Goal: Task Accomplishment & Management: Manage account settings

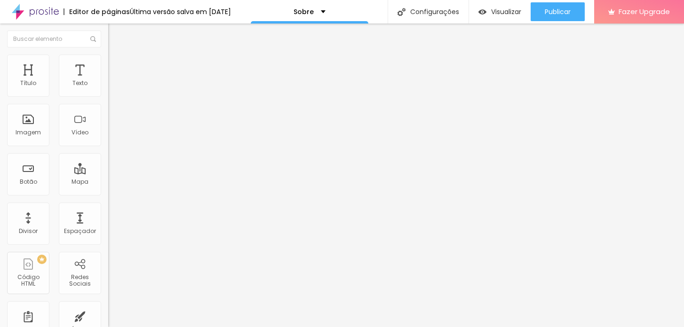
click at [108, 81] on span "Trocar imagem" at bounding box center [133, 77] width 51 height 8
click at [196, 327] on div at bounding box center [342, 333] width 684 height 0
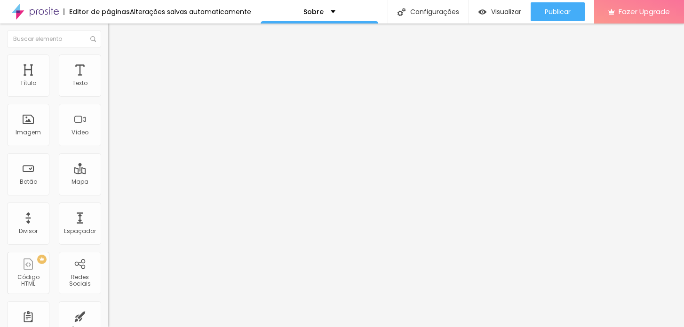
click at [108, 196] on img at bounding box center [111, 199] width 7 height 7
click at [108, 190] on div "Instagram" at bounding box center [162, 193] width 108 height 6
click at [108, 320] on input "https://" at bounding box center [164, 324] width 113 height 9
paste input "[DOMAIN_NAME][URL]"
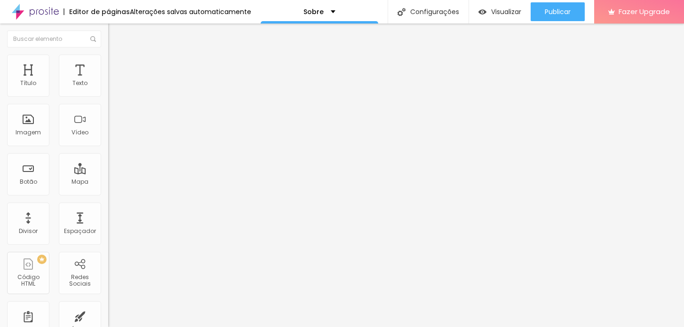
type input "[URL][DOMAIN_NAME]"
click at [108, 258] on div "Editar Redes Sociais Conteúdo Estilo Avançado Instagram Rede social Instagram E…" at bounding box center [162, 176] width 108 height 304
click at [108, 63] on li "Estilo" at bounding box center [162, 59] width 108 height 9
type input "18"
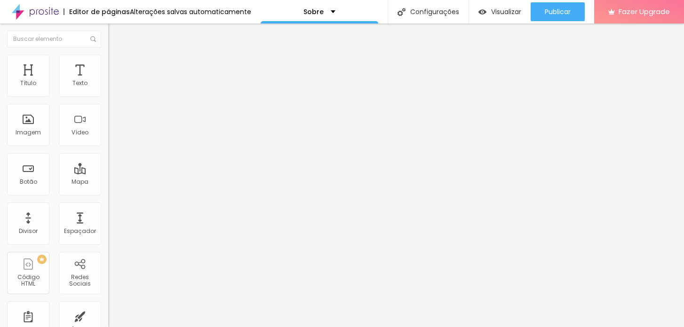
type input "18"
type input "17"
type input "18"
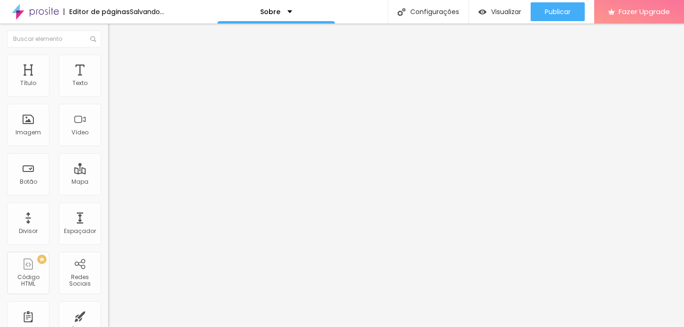
type input "19"
type input "20"
type input "19"
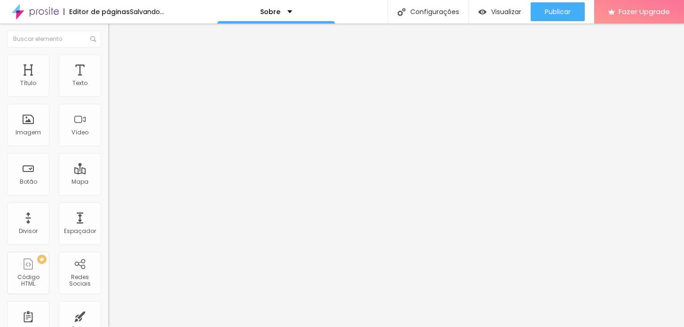
type input "19"
type input "17"
type input "16"
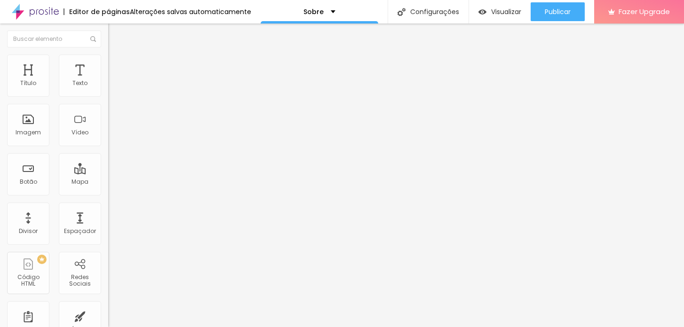
type input "17"
type input "18"
drag, startPoint x: 29, startPoint y: 100, endPoint x: 23, endPoint y: 105, distance: 7.7
type input "18"
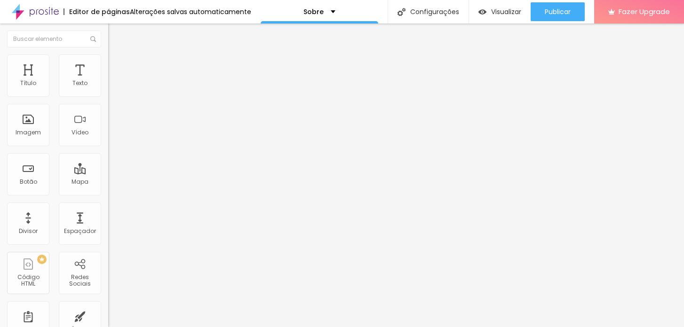
click at [108, 96] on input "range" at bounding box center [138, 93] width 61 height 8
type input "11"
type input "9"
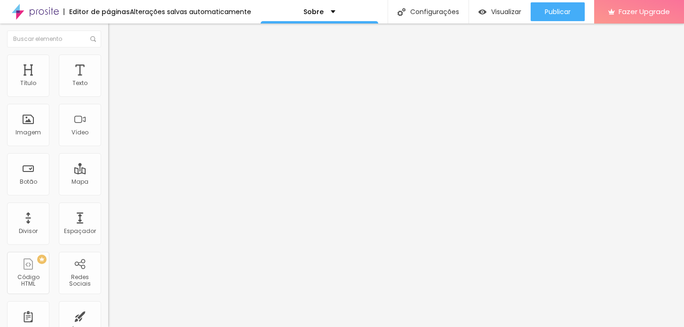
type input "7"
type input "6"
type input "7"
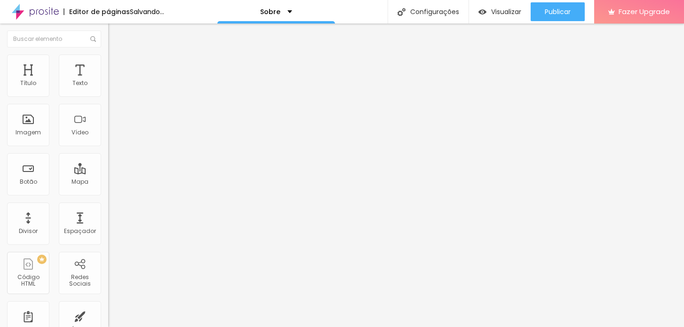
type input "7"
type input "8"
drag, startPoint x: 40, startPoint y: 127, endPoint x: 24, endPoint y: 129, distance: 16.1
type input "8"
click at [108, 120] on input "range" at bounding box center [138, 117] width 61 height 8
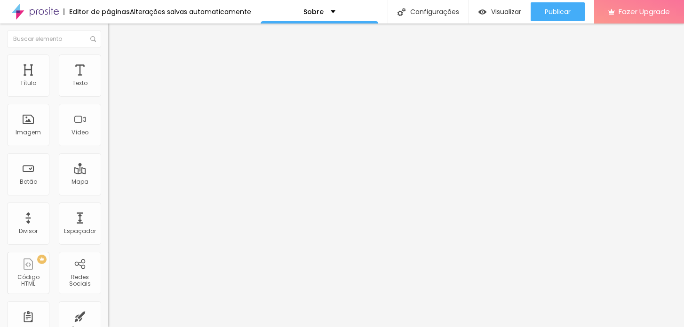
click at [117, 66] on span "Avançado" at bounding box center [132, 70] width 31 height 8
click at [108, 54] on img at bounding box center [112, 49] width 8 height 8
click at [108, 205] on div "Editar Redes Sociais Conteúdo Estilo Avançado Instagram Rede social Instagram E…" at bounding box center [162, 176] width 108 height 304
click at [81, 73] on div "Texto" at bounding box center [80, 76] width 42 height 42
click at [79, 76] on div "Texto" at bounding box center [80, 76] width 42 height 42
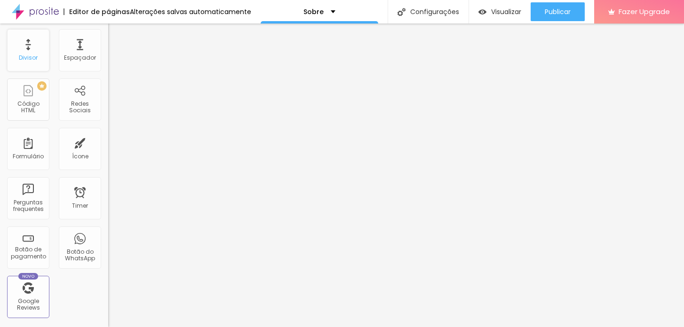
scroll to position [191, 0]
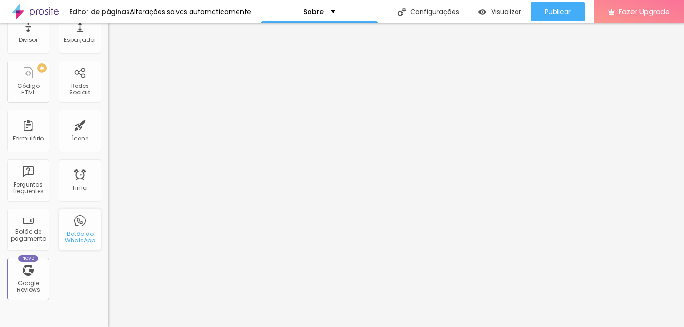
click at [83, 233] on div "Botão do WhatsApp" at bounding box center [79, 238] width 37 height 14
click at [69, 224] on div "Botão do WhatsApp" at bounding box center [80, 230] width 42 height 42
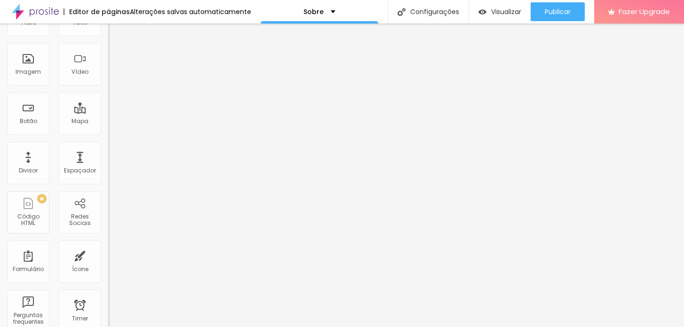
scroll to position [0, 0]
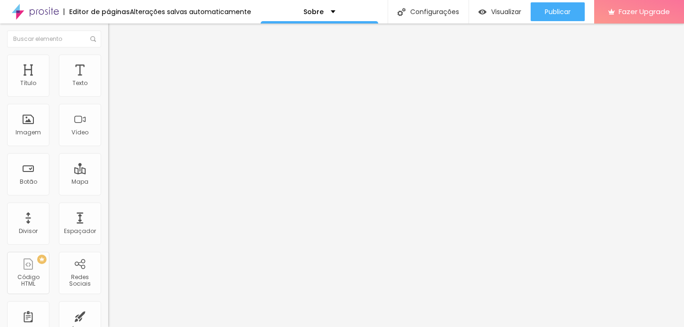
click at [108, 173] on div "Editar Coluna Conteúdo Estilo Avançado Alinhamento" at bounding box center [162, 176] width 108 height 304
type input "1.2"
type input "1.1"
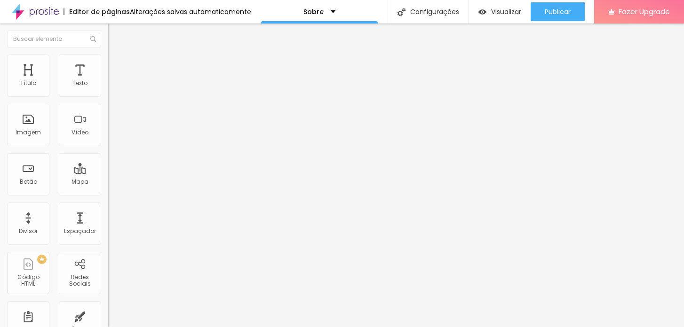
type input "1.2"
type input "14"
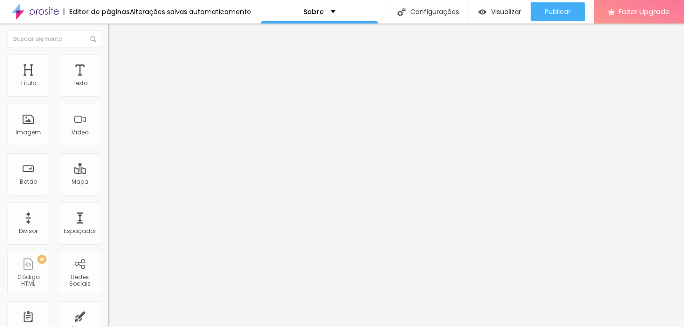
type input "14"
type input "12"
type input "10"
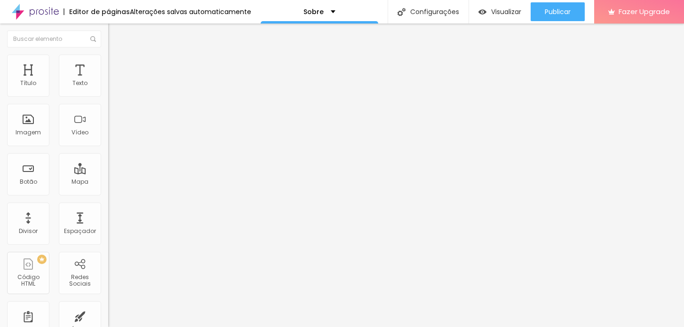
type input "11"
type input "12"
type input "13"
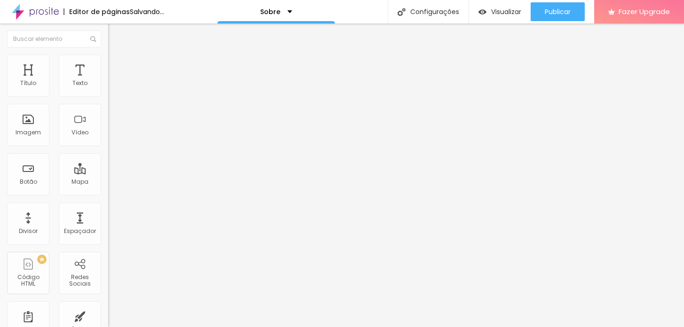
type input "13"
drag, startPoint x: 26, startPoint y: 93, endPoint x: 34, endPoint y: 96, distance: 7.9
type input "13"
click at [108, 173] on input "range" at bounding box center [138, 177] width 61 height 8
click at [108, 55] on img at bounding box center [112, 59] width 8 height 8
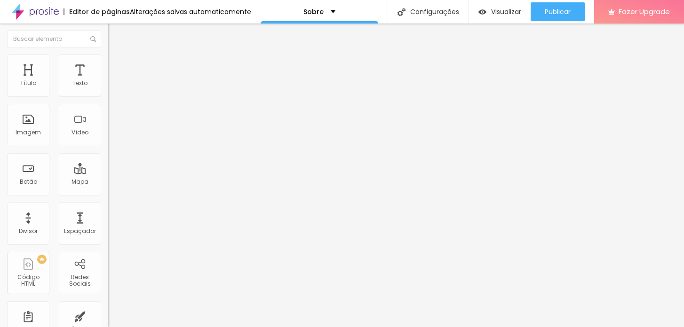
type input "43"
type input "53"
type input "63"
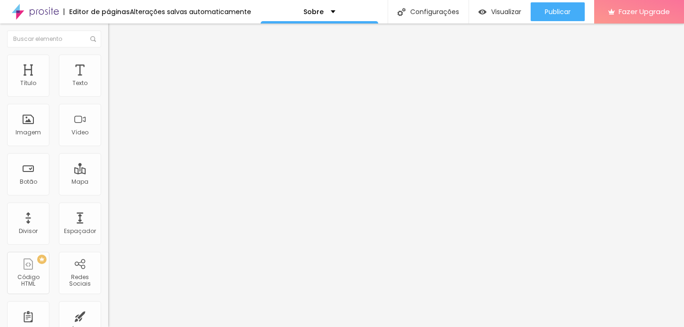
type input "63"
type input "68"
type input "67"
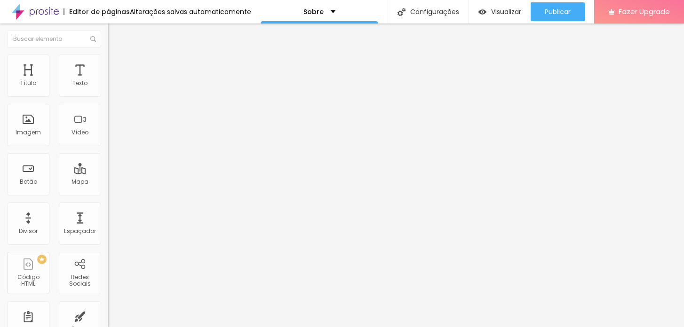
type input "59"
type input "53"
type input "48"
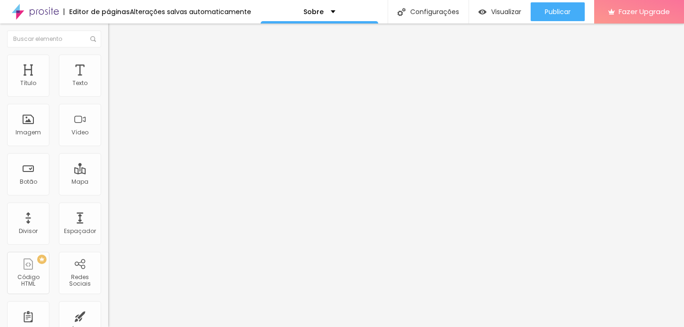
type input "48"
type input "47"
click at [108, 173] on input "range" at bounding box center [138, 177] width 61 height 8
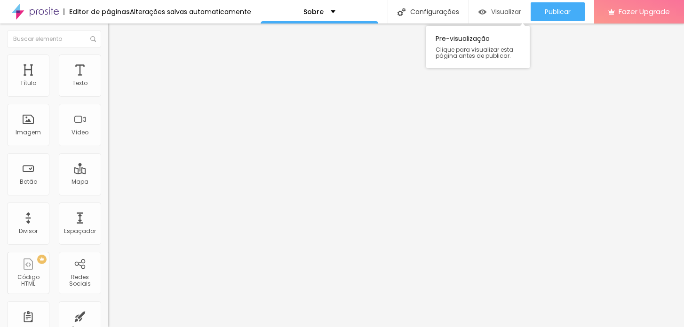
click at [507, 10] on span "Visualizar" at bounding box center [506, 12] width 30 height 8
click at [118, 14] on div "Editor de páginas" at bounding box center [97, 11] width 66 height 7
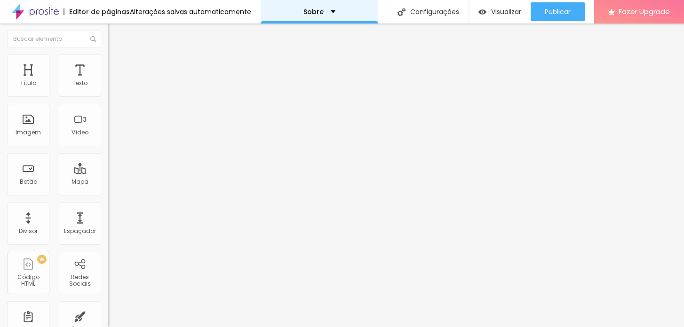
click at [328, 11] on div "Sobre" at bounding box center [319, 11] width 32 height 7
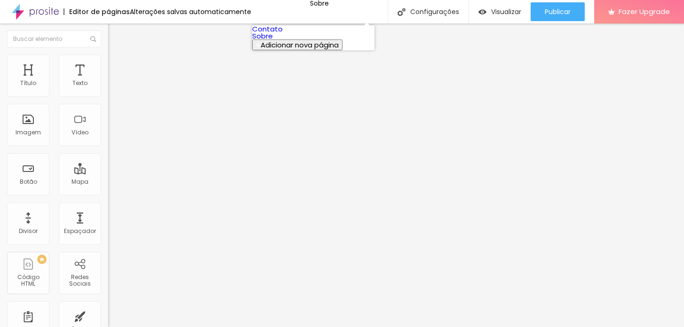
click at [283, 32] on link "Contato" at bounding box center [267, 29] width 31 height 10
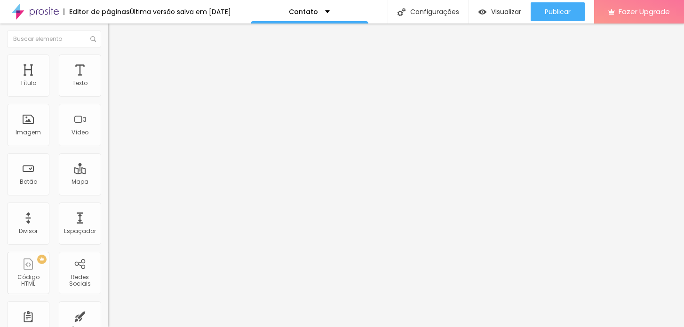
click at [108, 58] on img at bounding box center [112, 59] width 8 height 8
click at [108, 64] on li "Avançado" at bounding box center [162, 68] width 108 height 9
click at [117, 56] on span "Conteúdo" at bounding box center [131, 52] width 29 height 8
click at [108, 88] on input "Alboom Brasil" at bounding box center [164, 83] width 113 height 9
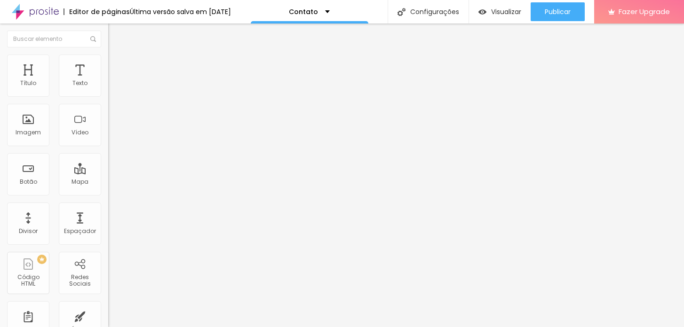
click at [108, 88] on input "Alboom Brasil" at bounding box center [164, 83] width 113 height 9
click at [108, 145] on div "15 Zoom" at bounding box center [162, 194] width 108 height 133
type input "14"
type input "13"
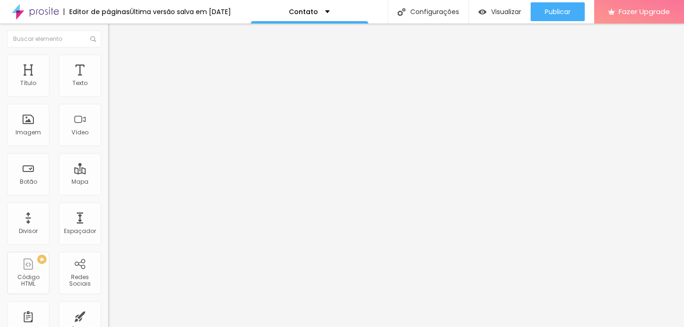
type input "13"
drag, startPoint x: 48, startPoint y: 145, endPoint x: 38, endPoint y: 149, distance: 10.7
click at [108, 238] on input "range" at bounding box center [138, 242] width 61 height 8
type input "15"
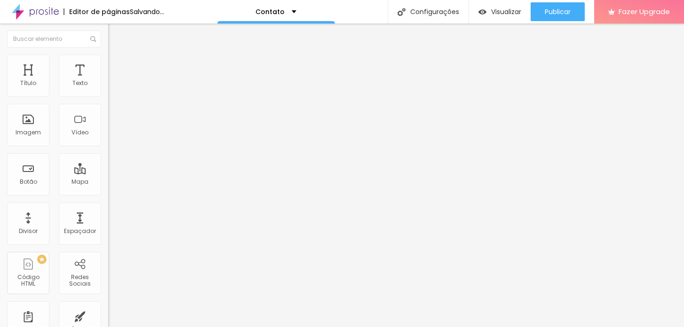
type input "15"
click at [108, 238] on input "range" at bounding box center [138, 242] width 61 height 8
click at [108, 64] on img at bounding box center [112, 68] width 8 height 8
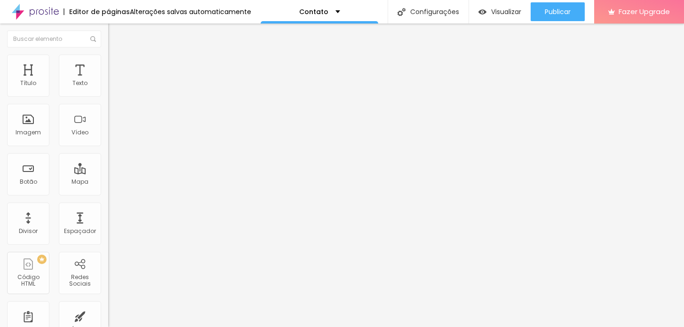
click at [491, 10] on span "Visualizar" at bounding box center [506, 12] width 30 height 8
click at [114, 92] on div "Contato" at bounding box center [162, 87] width 96 height 8
click at [108, 95] on span at bounding box center [111, 99] width 6 height 8
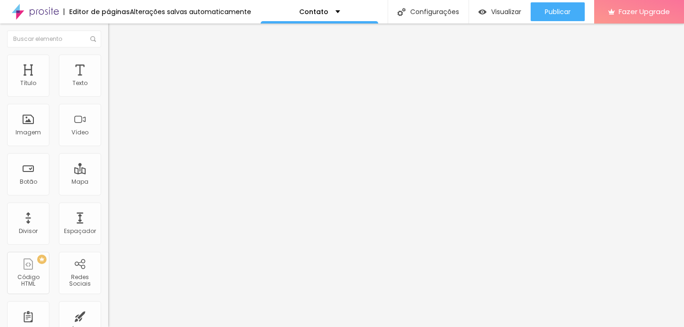
scroll to position [20, 0]
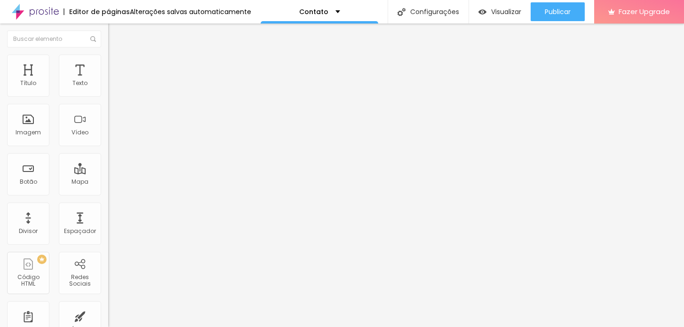
type input "contato@diegogerber.com.br"
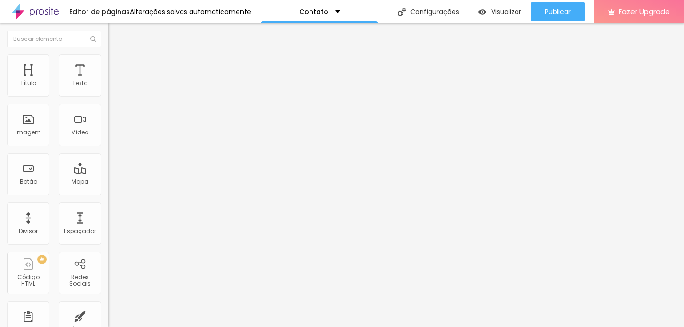
click at [108, 95] on div "Contato" at bounding box center [162, 87] width 108 height 16
click at [108, 95] on img at bounding box center [111, 98] width 6 height 6
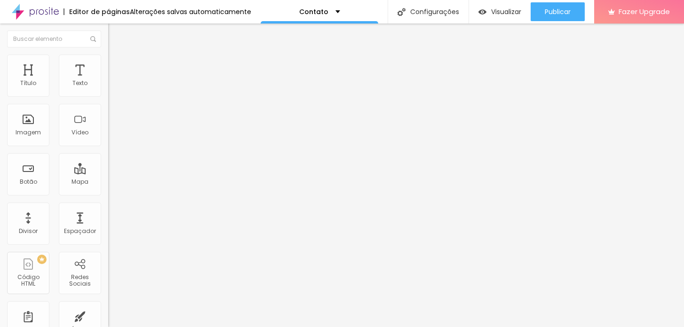
scroll to position [0, 0]
click at [117, 64] on span "Estilo" at bounding box center [124, 61] width 15 height 8
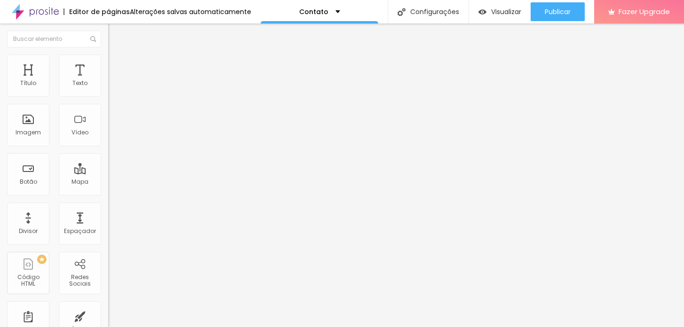
click at [108, 55] on li "Conteúdo" at bounding box center [162, 49] width 108 height 9
click at [117, 66] on span "Avançado" at bounding box center [132, 70] width 31 height 8
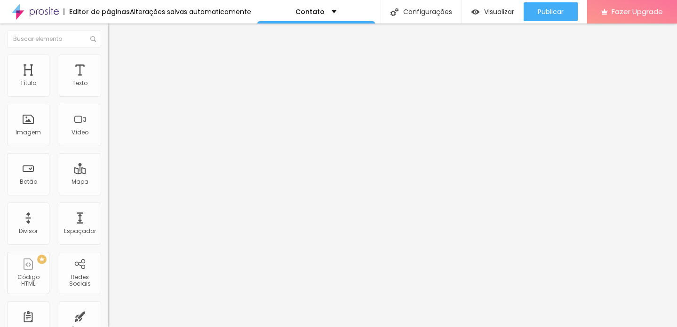
paste input "https://www.google.com/maps/place/Diego+Gerber+Fotografia/@-27.2133442,-49.6532…"
type input "https://www.google.com/maps/place/Diego+Gerber+Fotografia/@-27.2133442,-49.6532…"
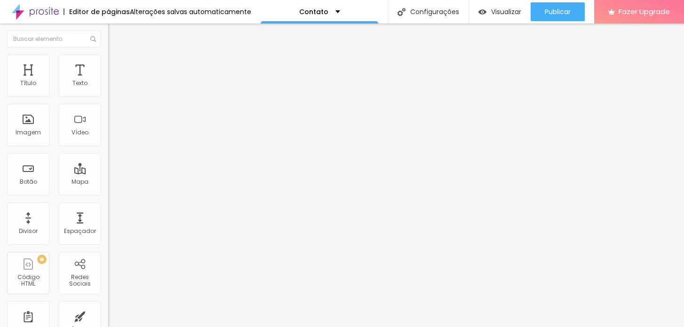
paste input "<div id="endereco-princesa-isabel-681-sala701-rio-do-sul"> R. Princesa Isabel, …"
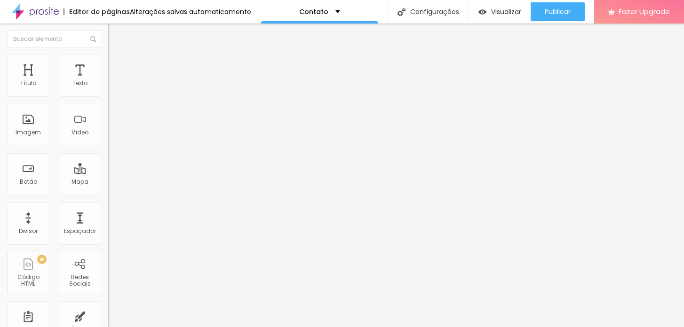
type input "<div id="endereco-princesa-isabel-681-sala701-rio-do-sul"> R. Princesa Isabel, …"
click at [108, 183] on div "0 Espaço de cima 0 Espaço de baixo Localização Avançada ID Html <div id="endere…" at bounding box center [162, 276] width 108 height 407
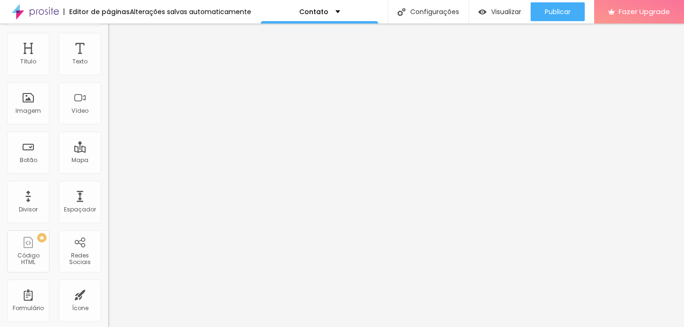
scroll to position [44, 0]
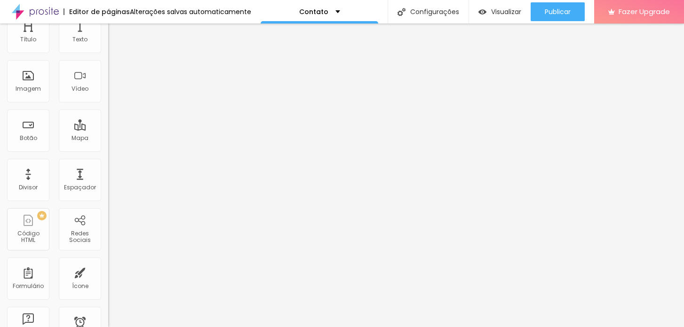
click at [108, 313] on input "<div id="endereco-princesa-isabel-681-sala701-rio-do-sul"> R. Princesa Isabel, …" at bounding box center [164, 317] width 113 height 9
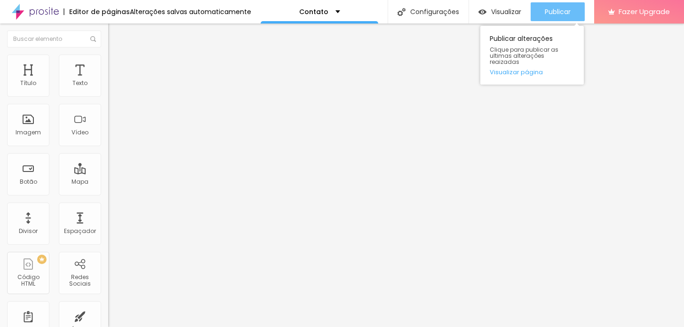
click at [575, 12] on button "Publicar" at bounding box center [558, 11] width 54 height 19
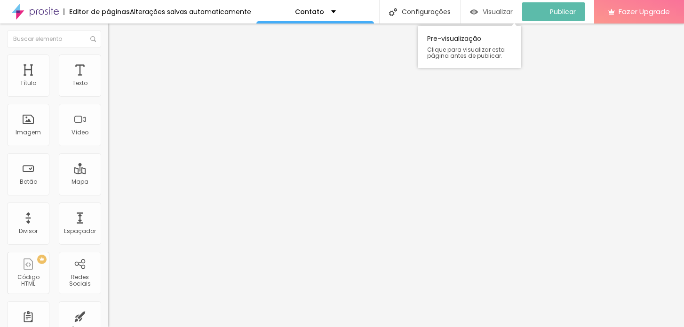
click at [492, 12] on span "Visualizar" at bounding box center [498, 12] width 30 height 8
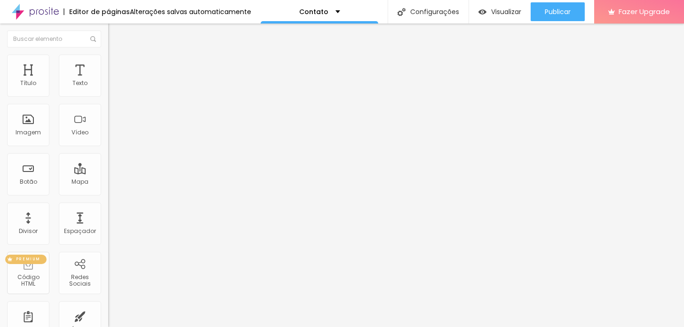
click at [33, 281] on div "Código HTML" at bounding box center [27, 281] width 37 height 14
click at [84, 180] on div "Mapa" at bounding box center [80, 174] width 42 height 42
click at [79, 172] on div "Mapa" at bounding box center [80, 174] width 42 height 42
click at [81, 172] on div "Mapa" at bounding box center [80, 174] width 42 height 42
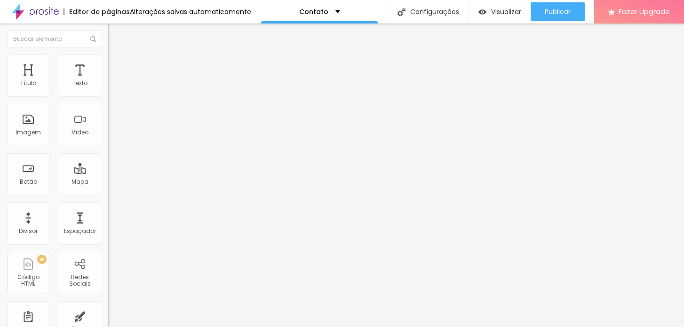
click at [108, 61] on li "Estilo" at bounding box center [162, 59] width 108 height 9
click at [108, 64] on li "Avançado" at bounding box center [162, 68] width 108 height 9
type input "34"
click at [108, 183] on input "range" at bounding box center [138, 187] width 61 height 8
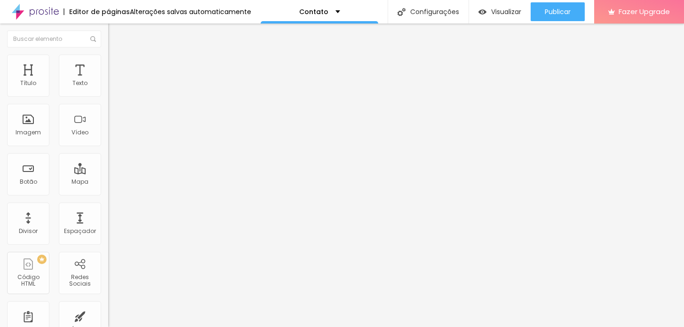
type input "32"
type input "27"
type input "25"
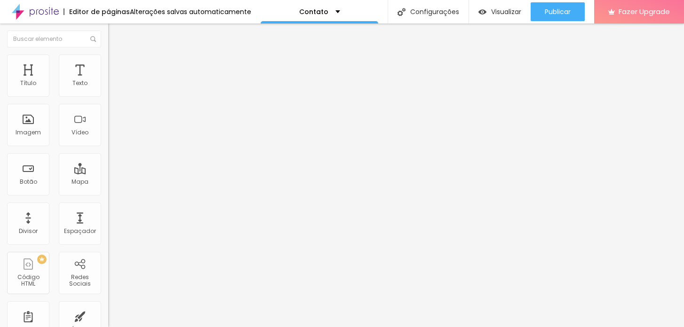
type input "25"
type input "21"
click at [108, 183] on input "range" at bounding box center [138, 187] width 61 height 8
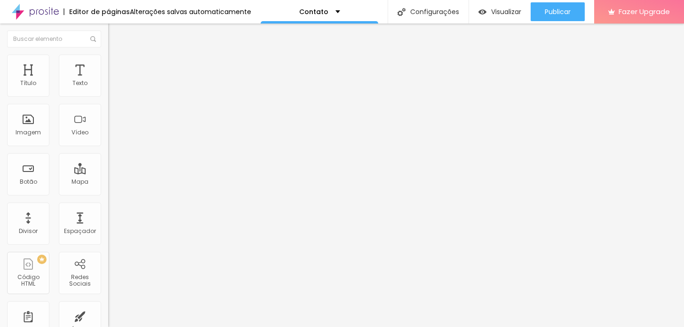
click at [117, 65] on span "Estilo" at bounding box center [124, 61] width 15 height 8
click at [117, 66] on span "Avançado" at bounding box center [132, 70] width 31 height 8
